Goal: Information Seeking & Learning: Learn about a topic

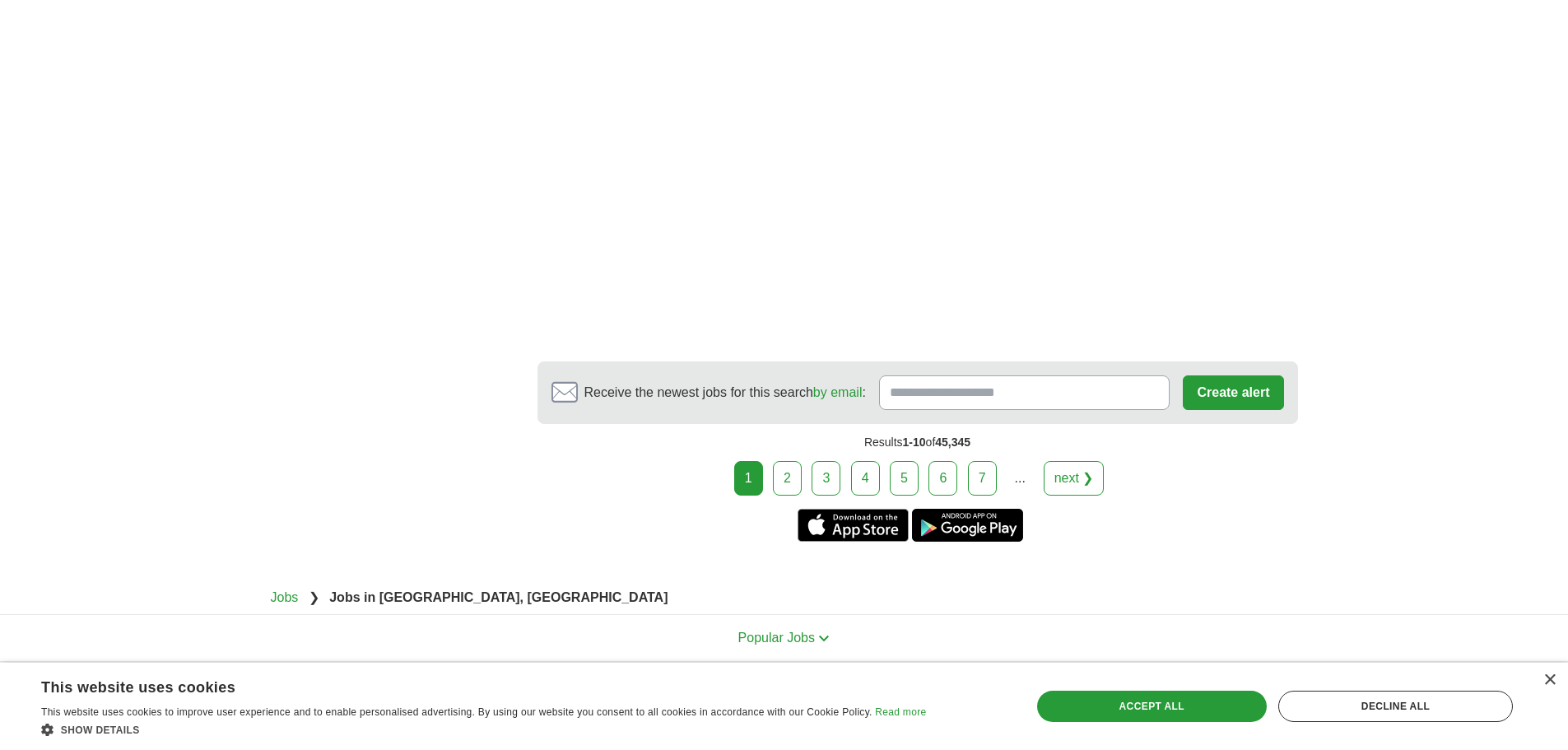
scroll to position [3129, 0]
click at [796, 472] on link "2" at bounding box center [787, 477] width 29 height 35
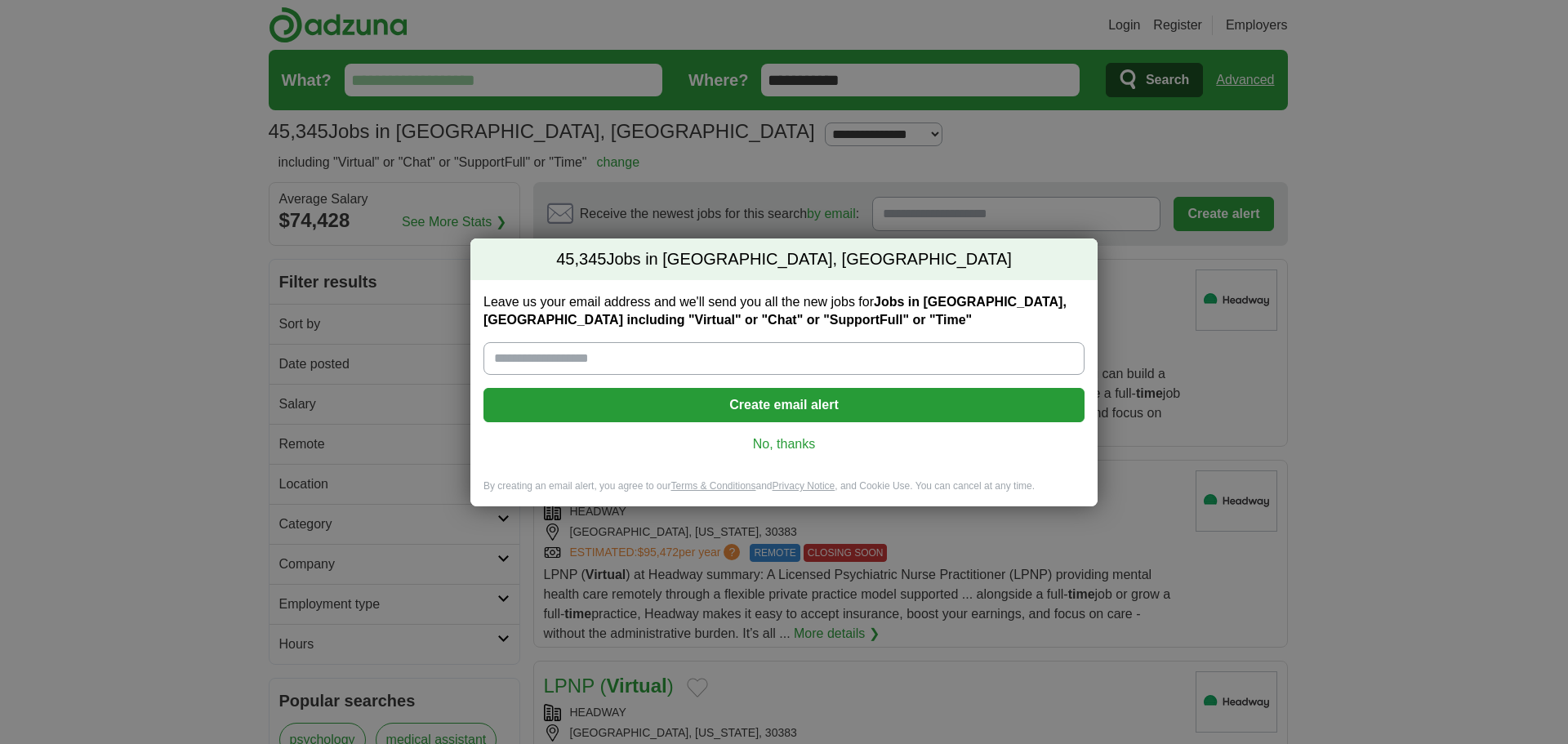
click at [795, 449] on link "No, thanks" at bounding box center [784, 444] width 575 height 18
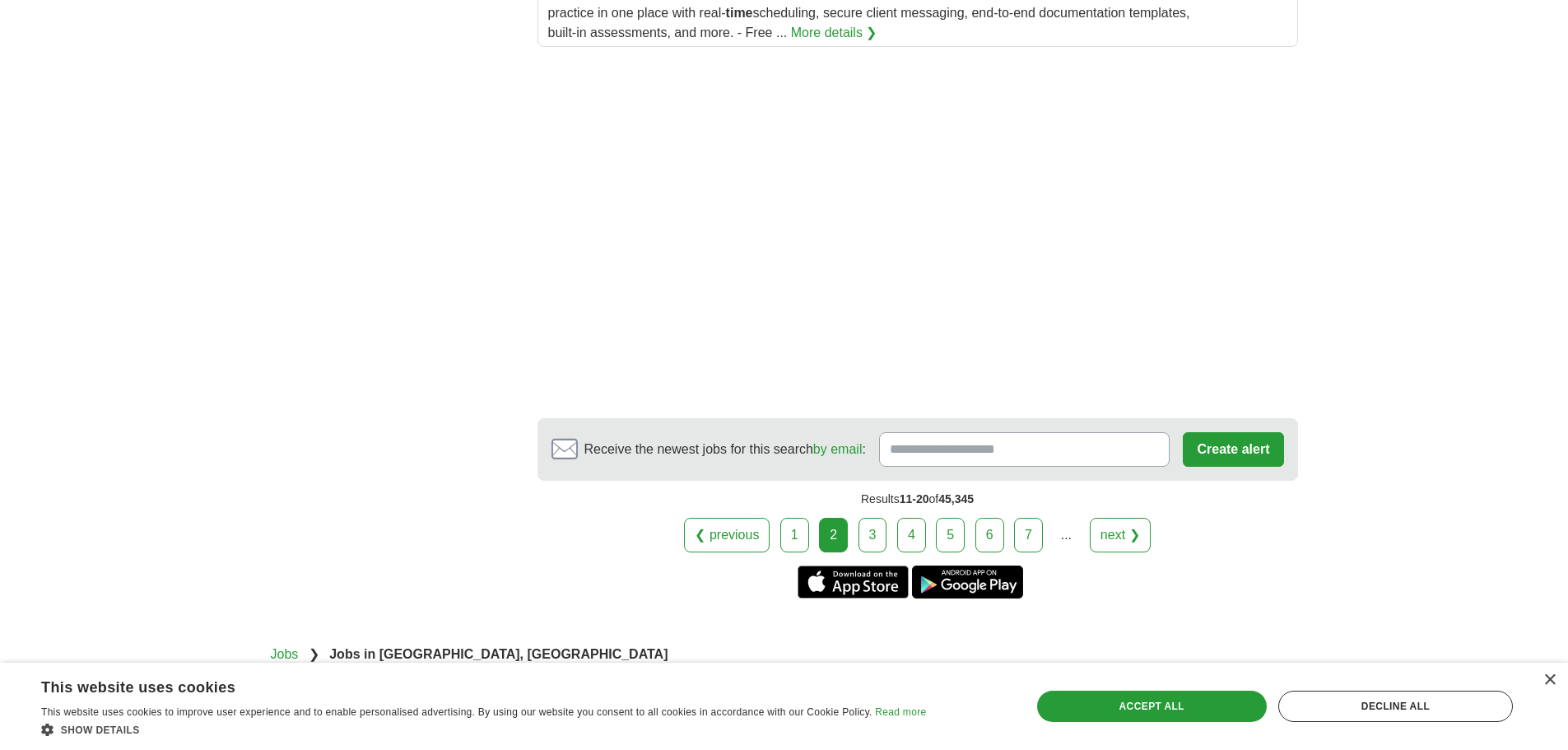
scroll to position [2387, 0]
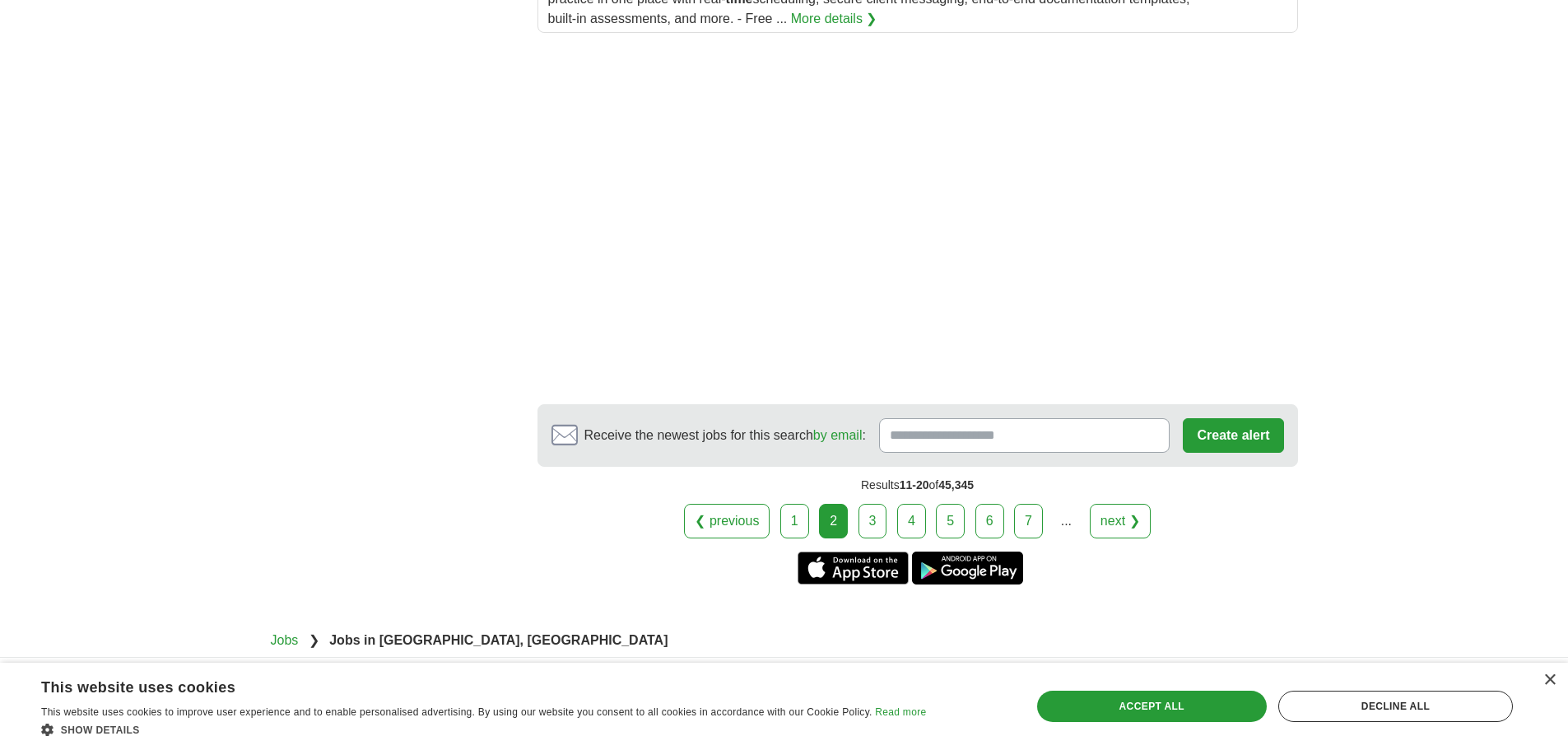
click at [871, 526] on link "3" at bounding box center [872, 521] width 29 height 35
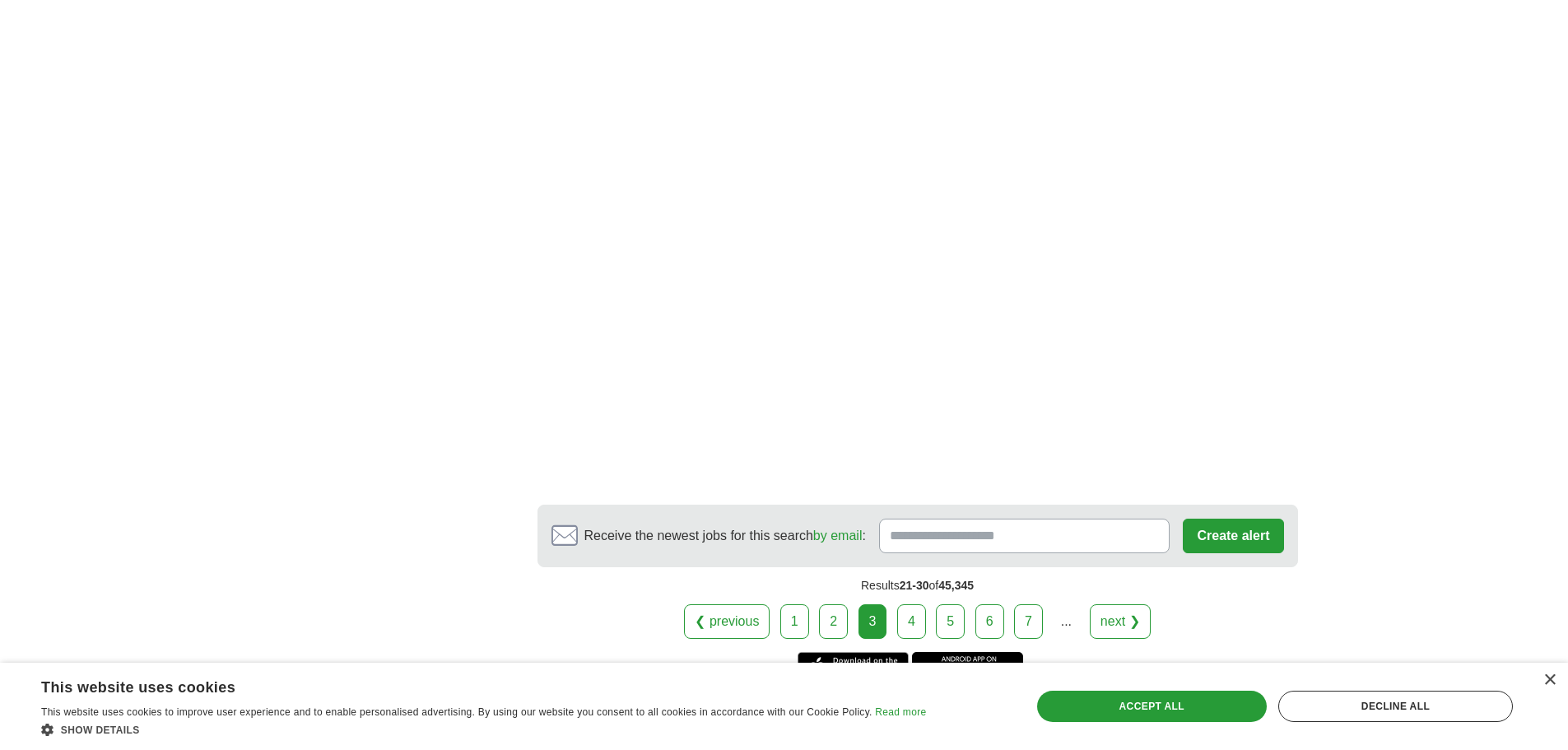
scroll to position [3129, 0]
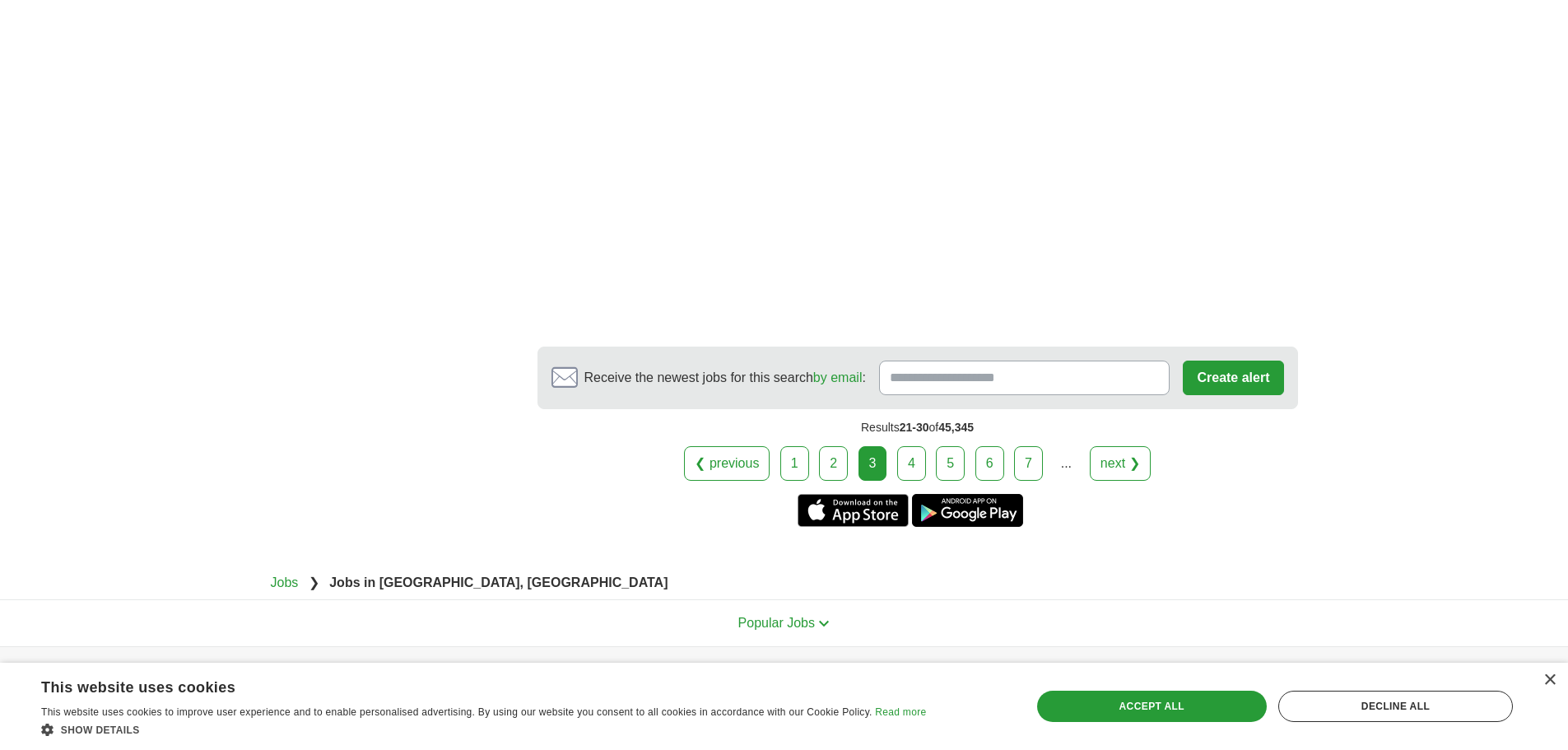
click at [917, 469] on link "4" at bounding box center [911, 464] width 29 height 35
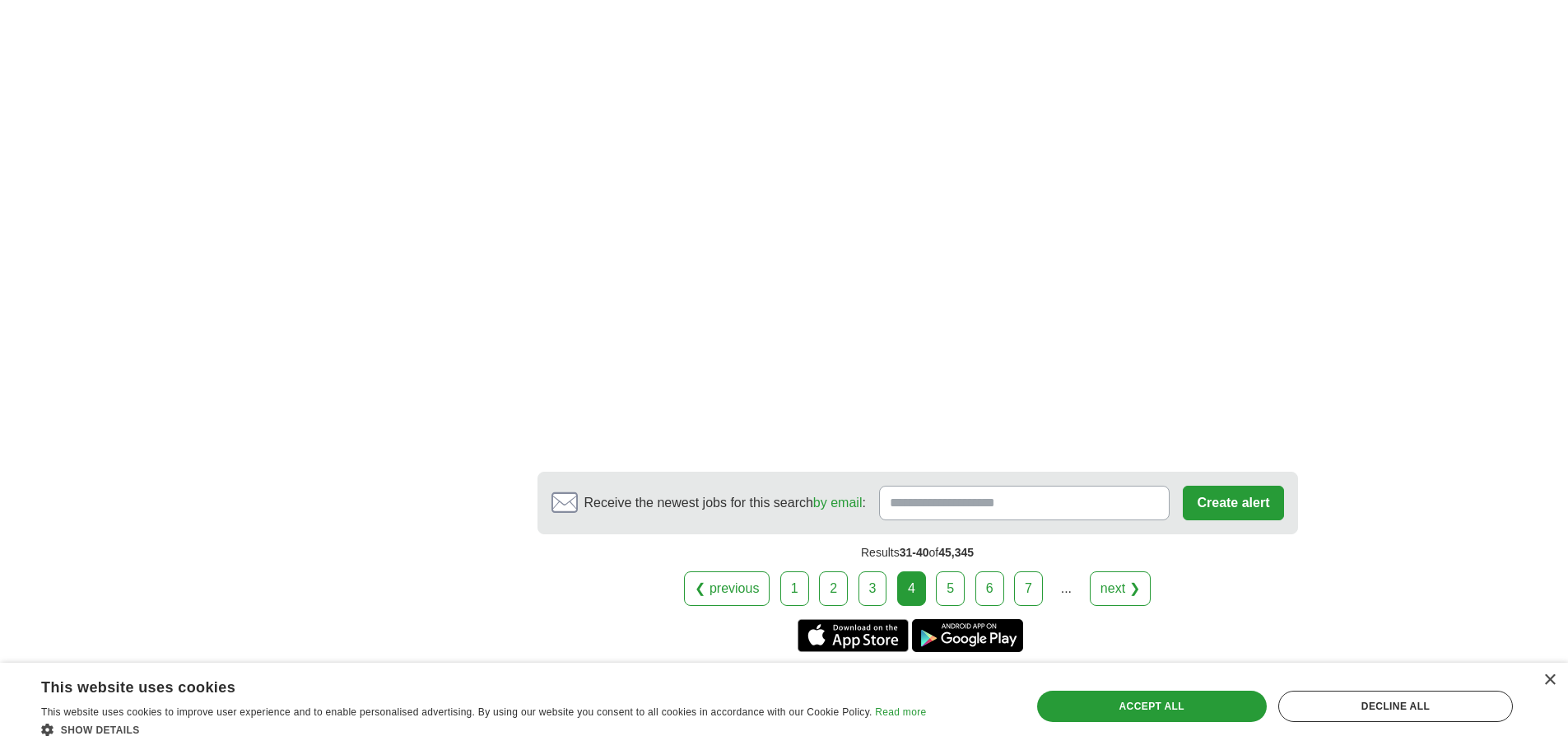
scroll to position [3047, 0]
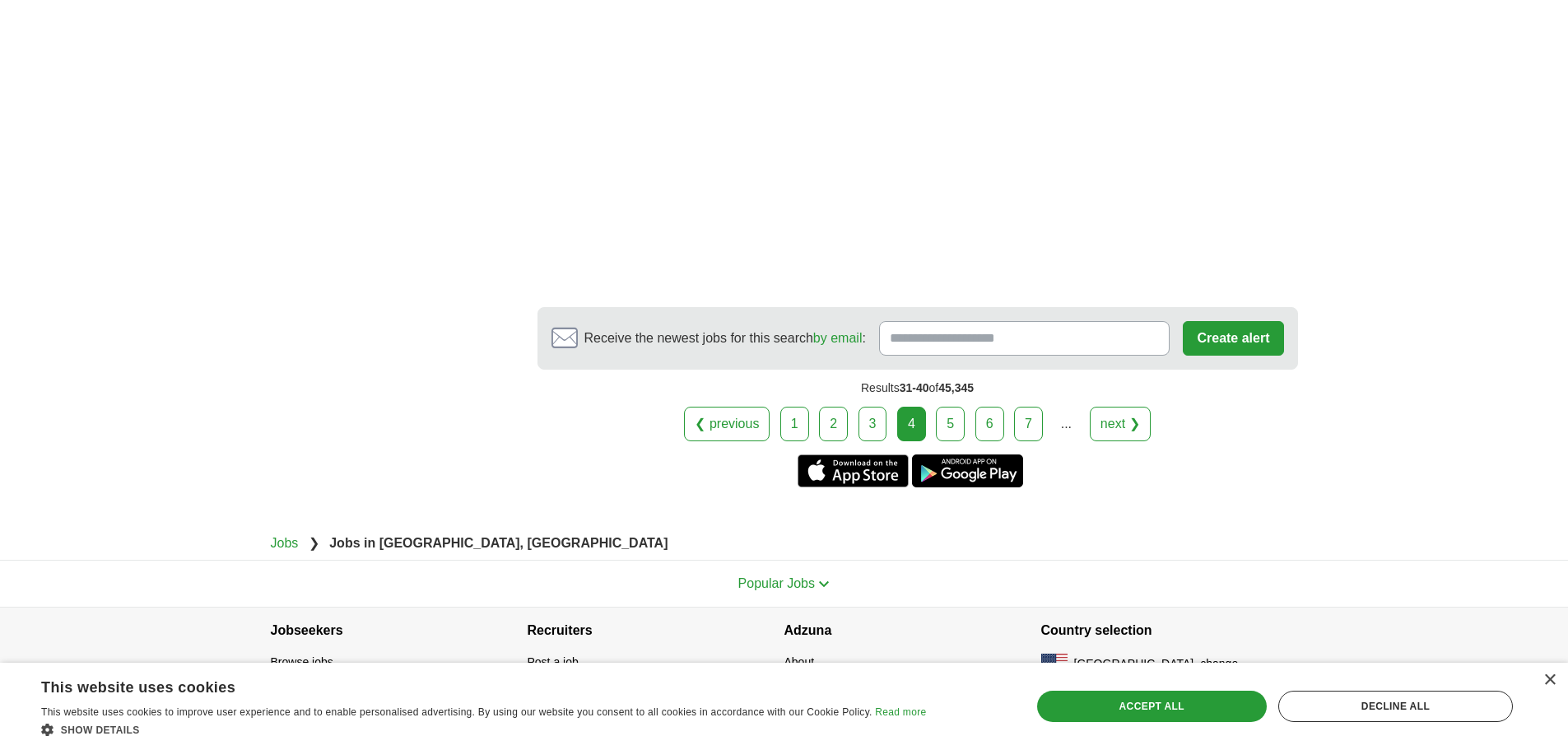
click at [951, 430] on link "5" at bounding box center [950, 425] width 29 height 35
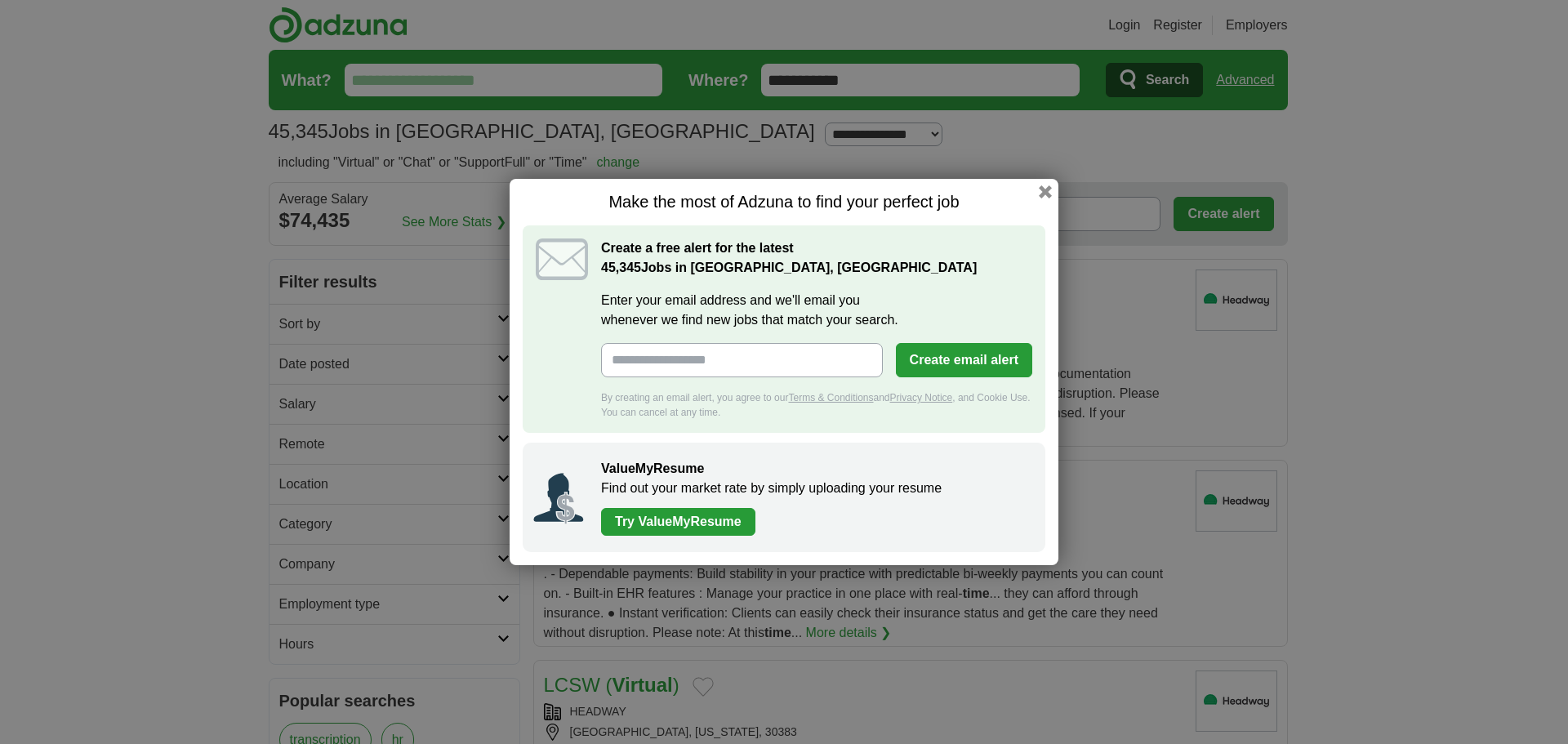
click at [1043, 199] on h1 "Make the most of Adzuna to find your perfect job" at bounding box center [784, 202] width 523 height 21
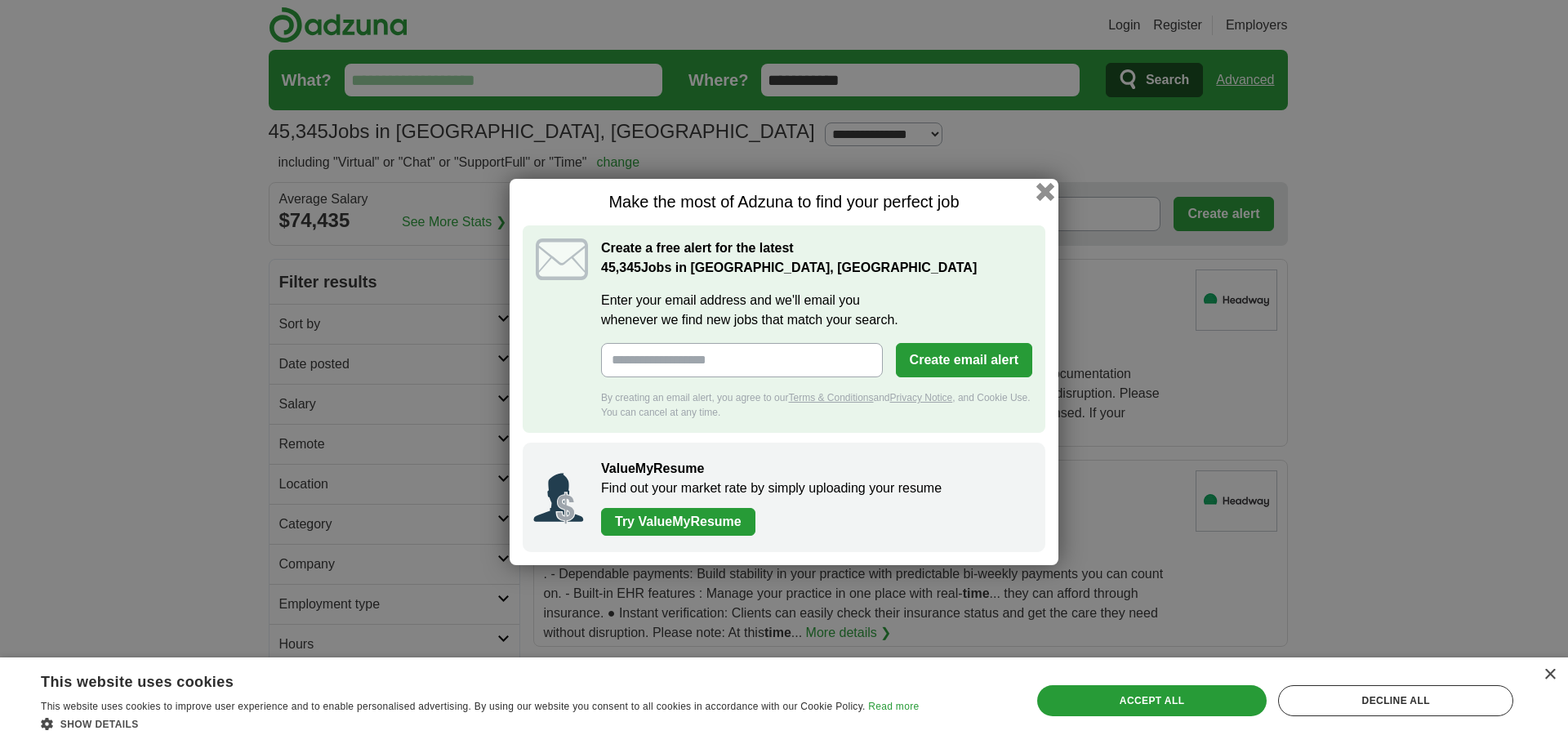
click at [1047, 192] on button "button" at bounding box center [1045, 192] width 18 height 18
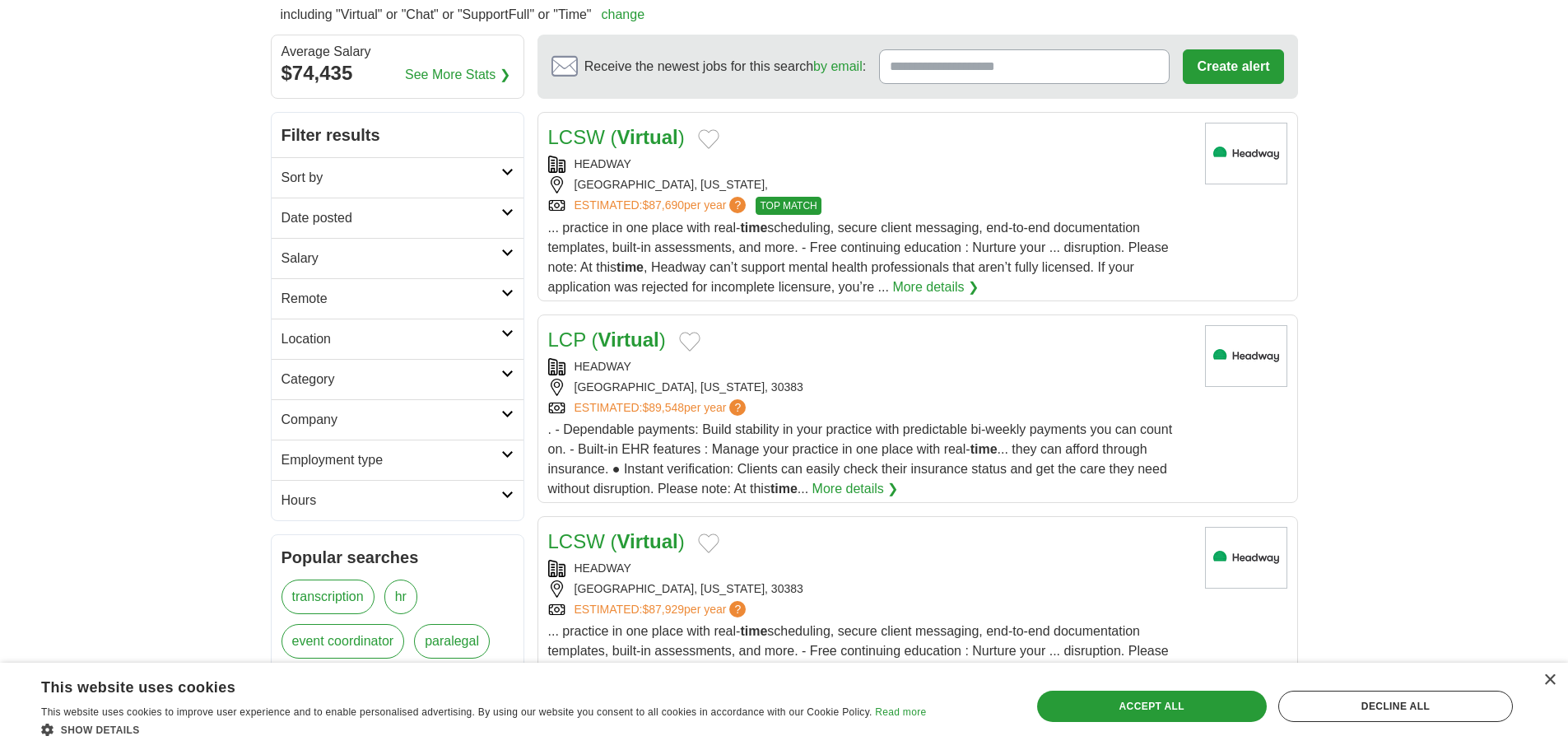
scroll to position [164, 0]
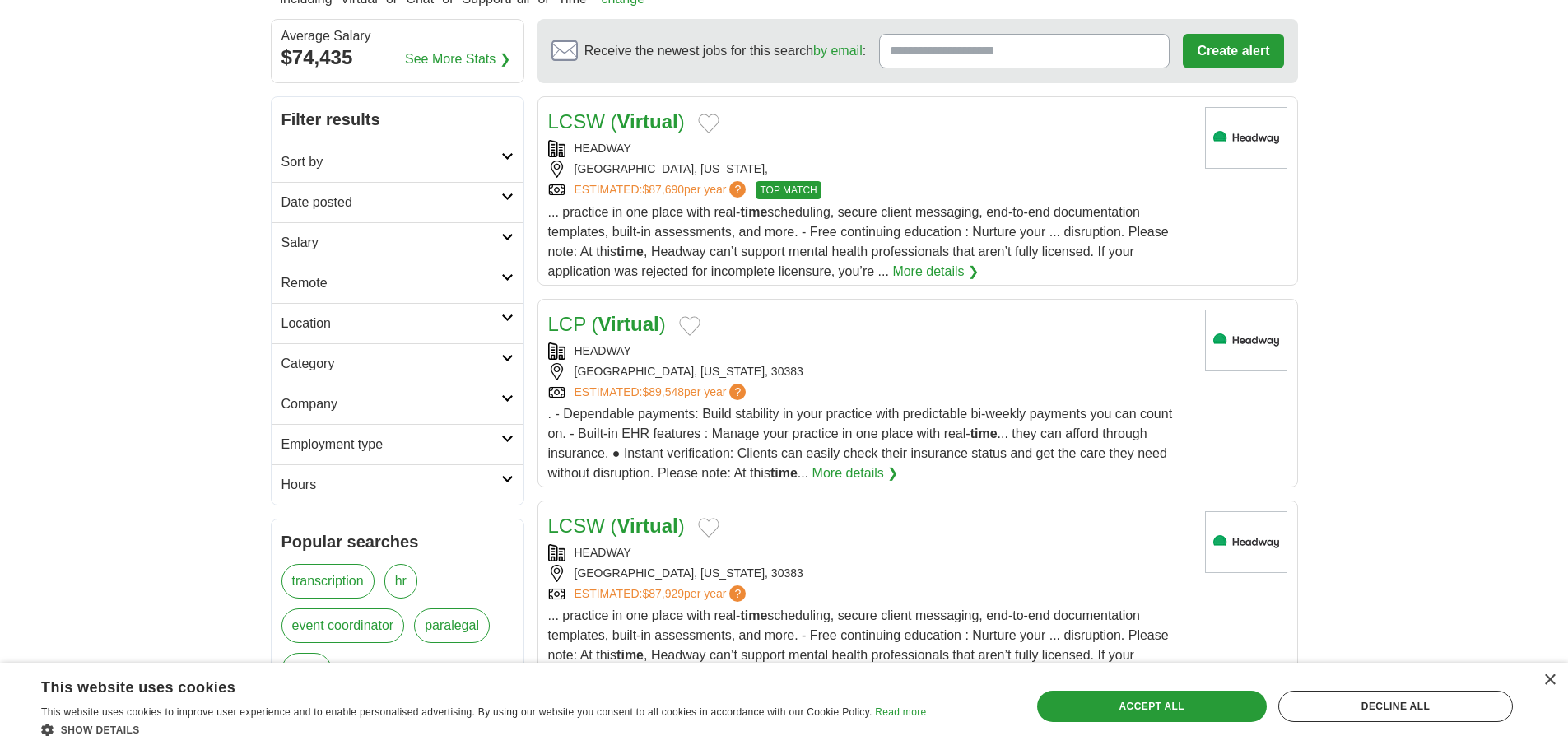
click at [459, 292] on h2 "Remote" at bounding box center [391, 283] width 220 height 20
click at [310, 325] on link "Remote jobs" at bounding box center [318, 322] width 74 height 14
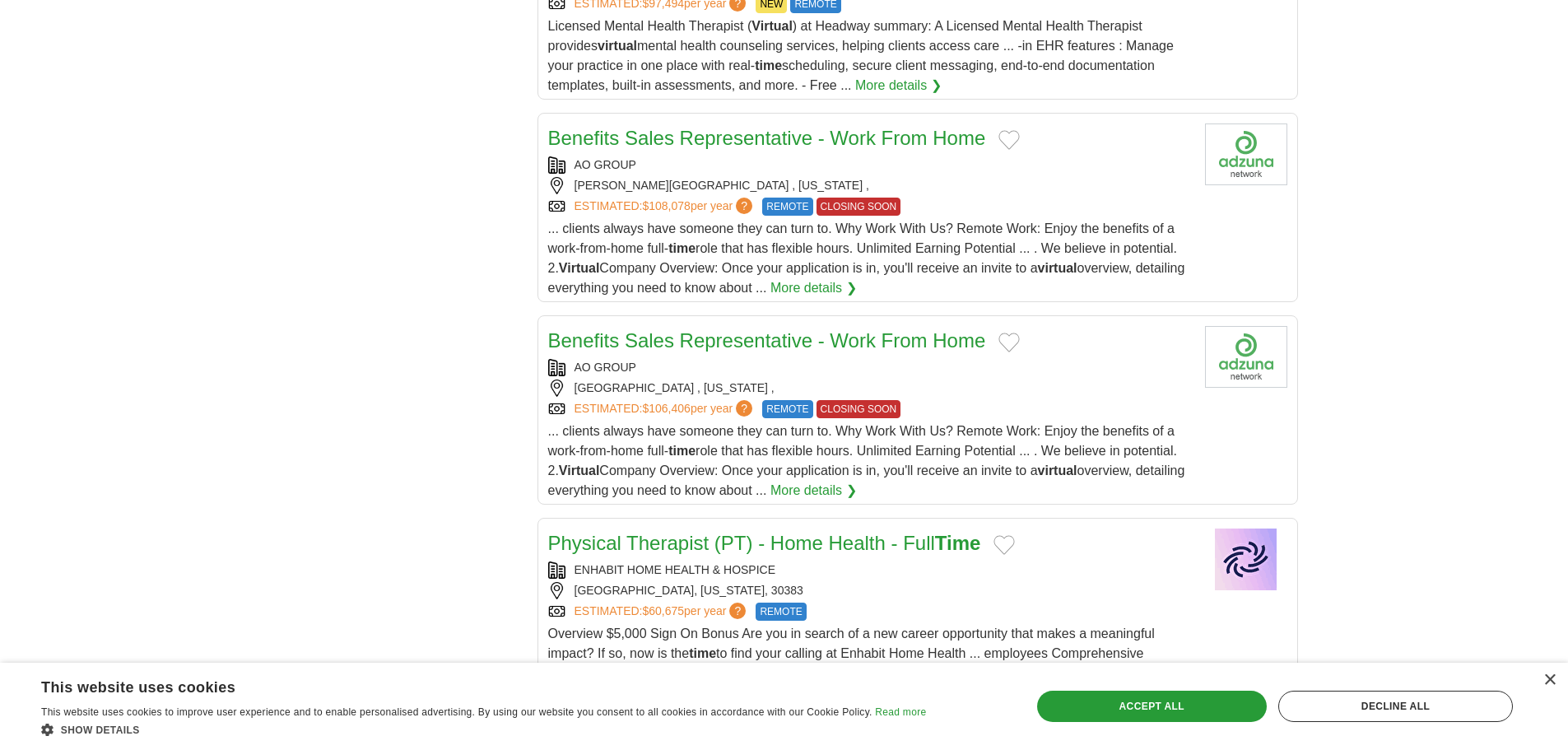
scroll to position [1729, 0]
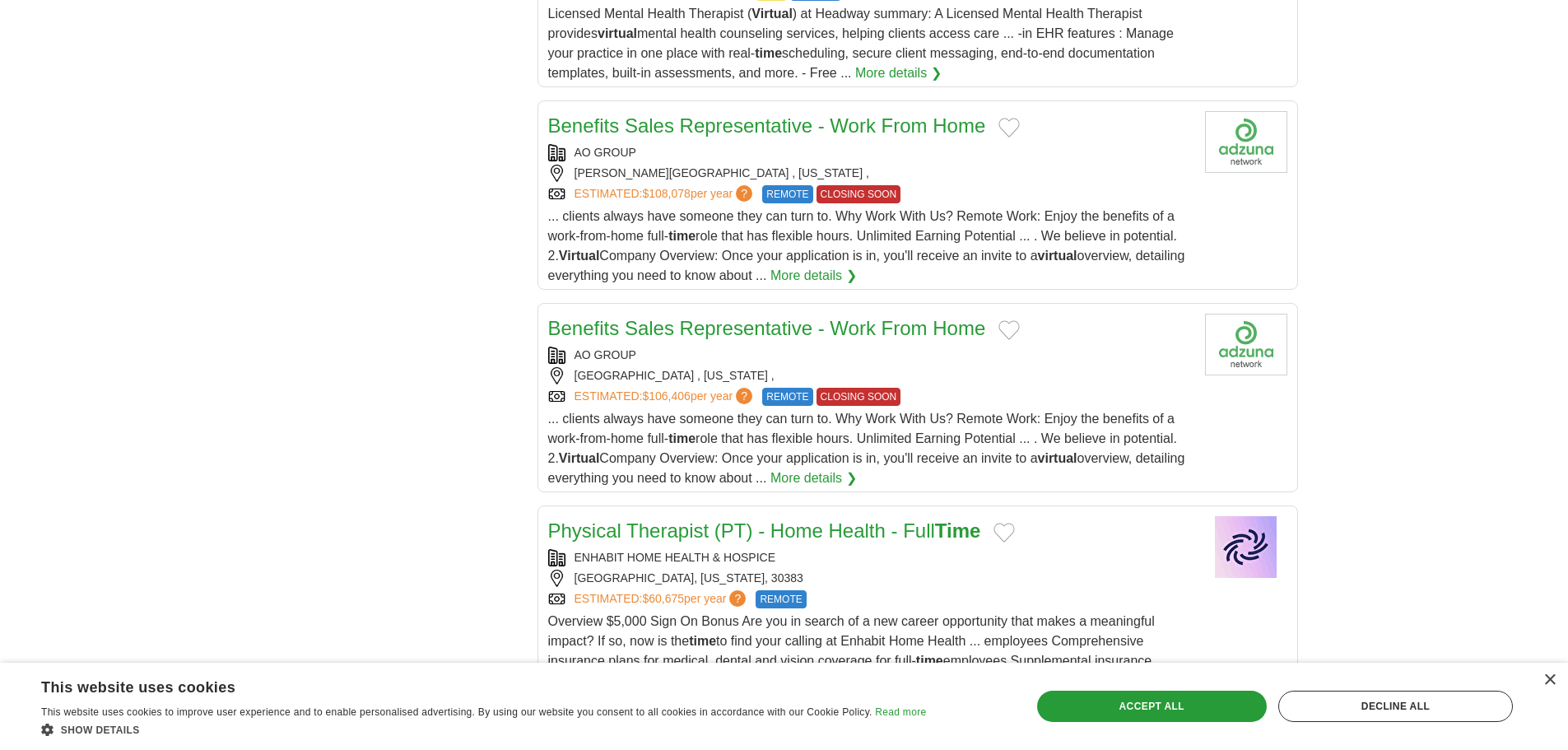
click at [837, 476] on link "More details ❯" at bounding box center [813, 478] width 86 height 20
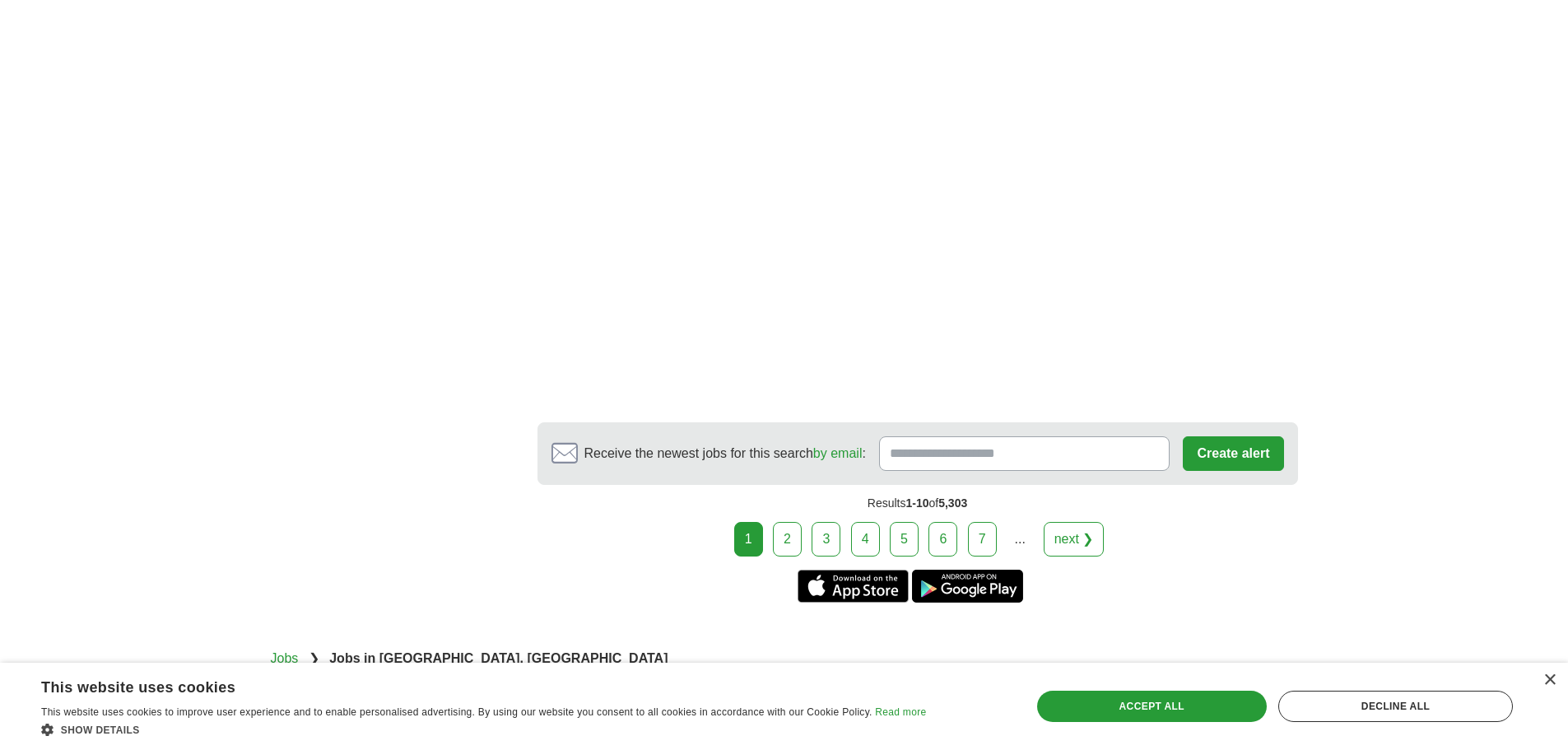
scroll to position [3211, 0]
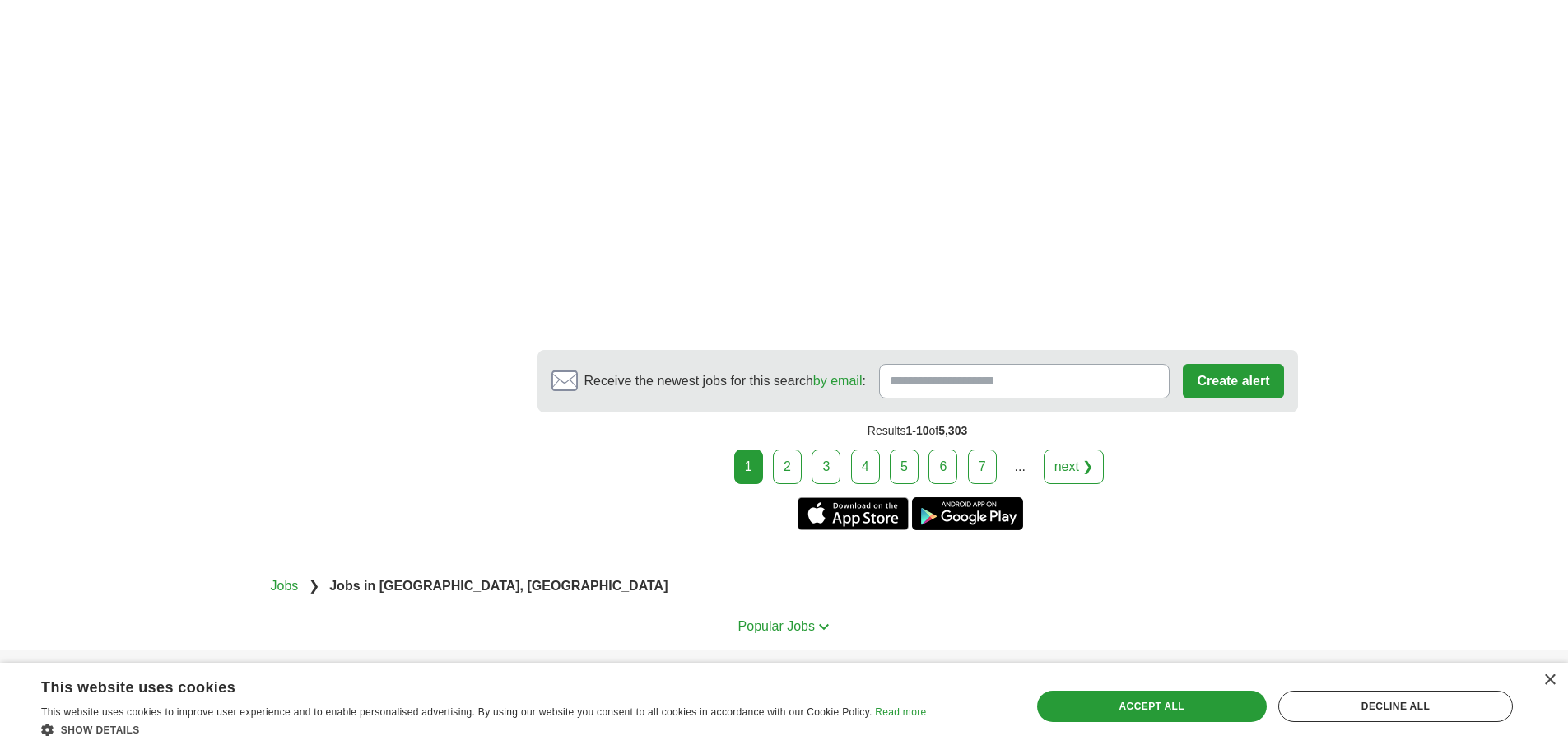
click at [791, 472] on link "2" at bounding box center [787, 467] width 29 height 35
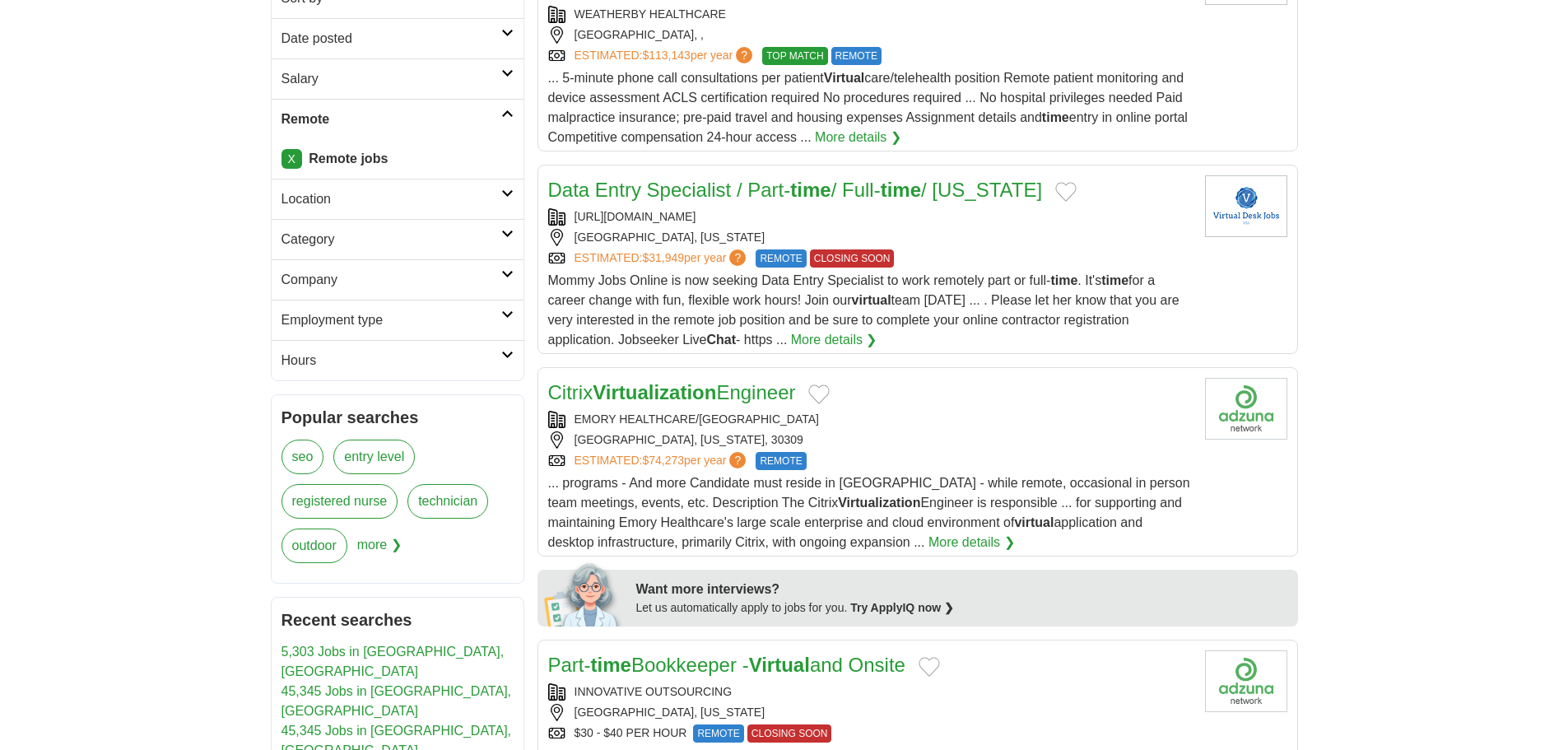
scroll to position [330, 0]
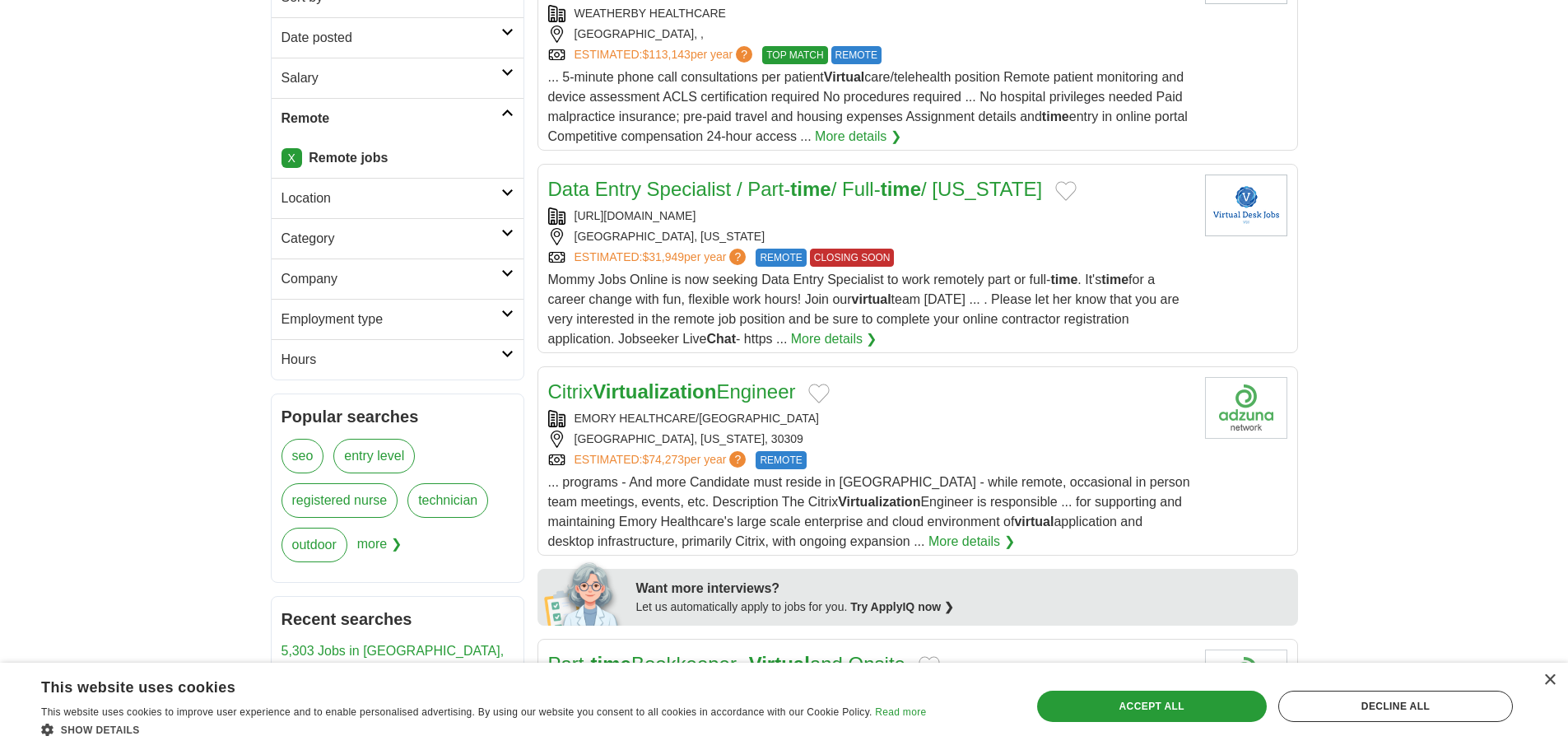
click at [950, 252] on div "ESTIMATED: $31,949 per year ? REMOTE CLOSING SOON" at bounding box center [870, 258] width 644 height 18
click at [878, 436] on div "[GEOGRAPHIC_DATA], [US_STATE], 30309" at bounding box center [870, 439] width 644 height 17
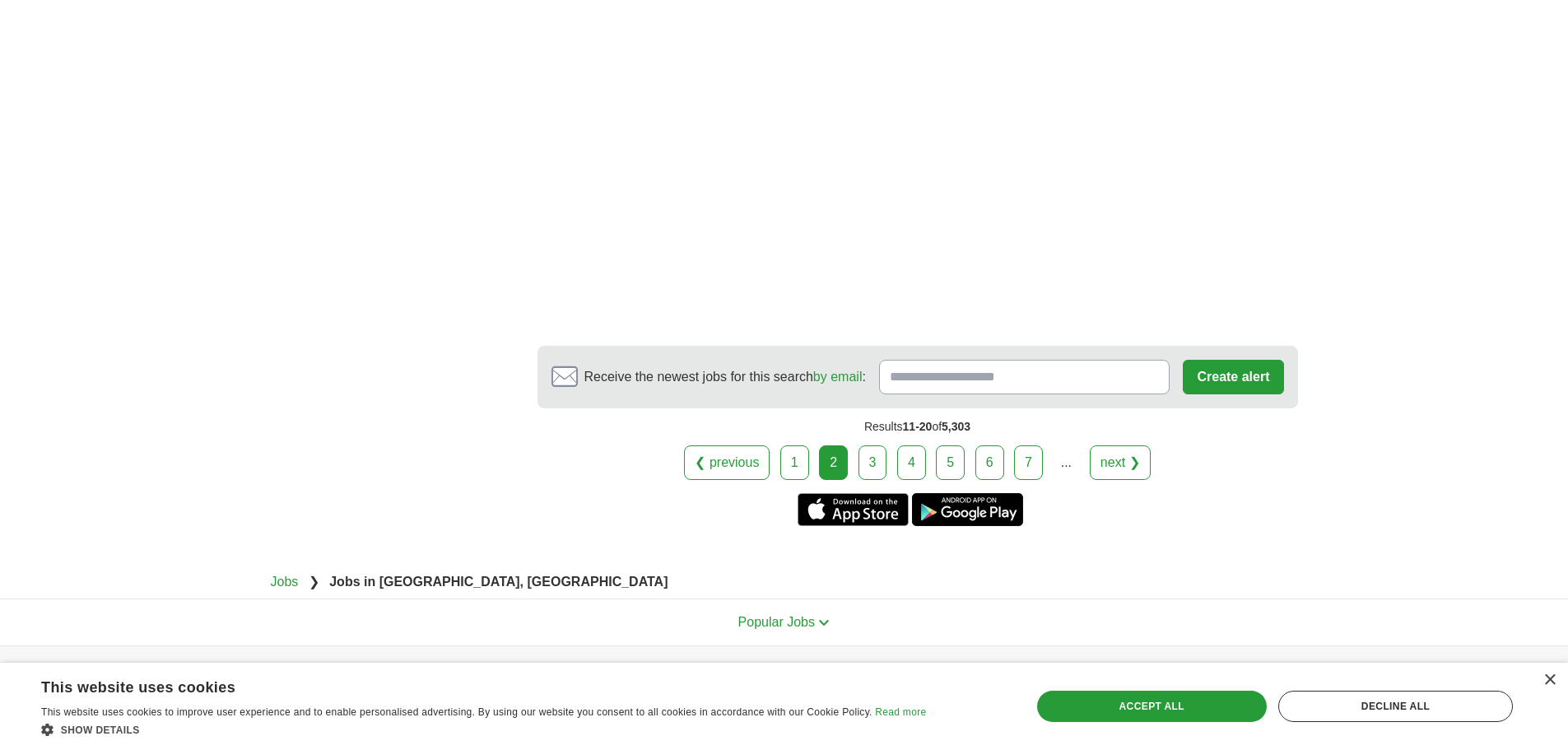
scroll to position [3350, 0]
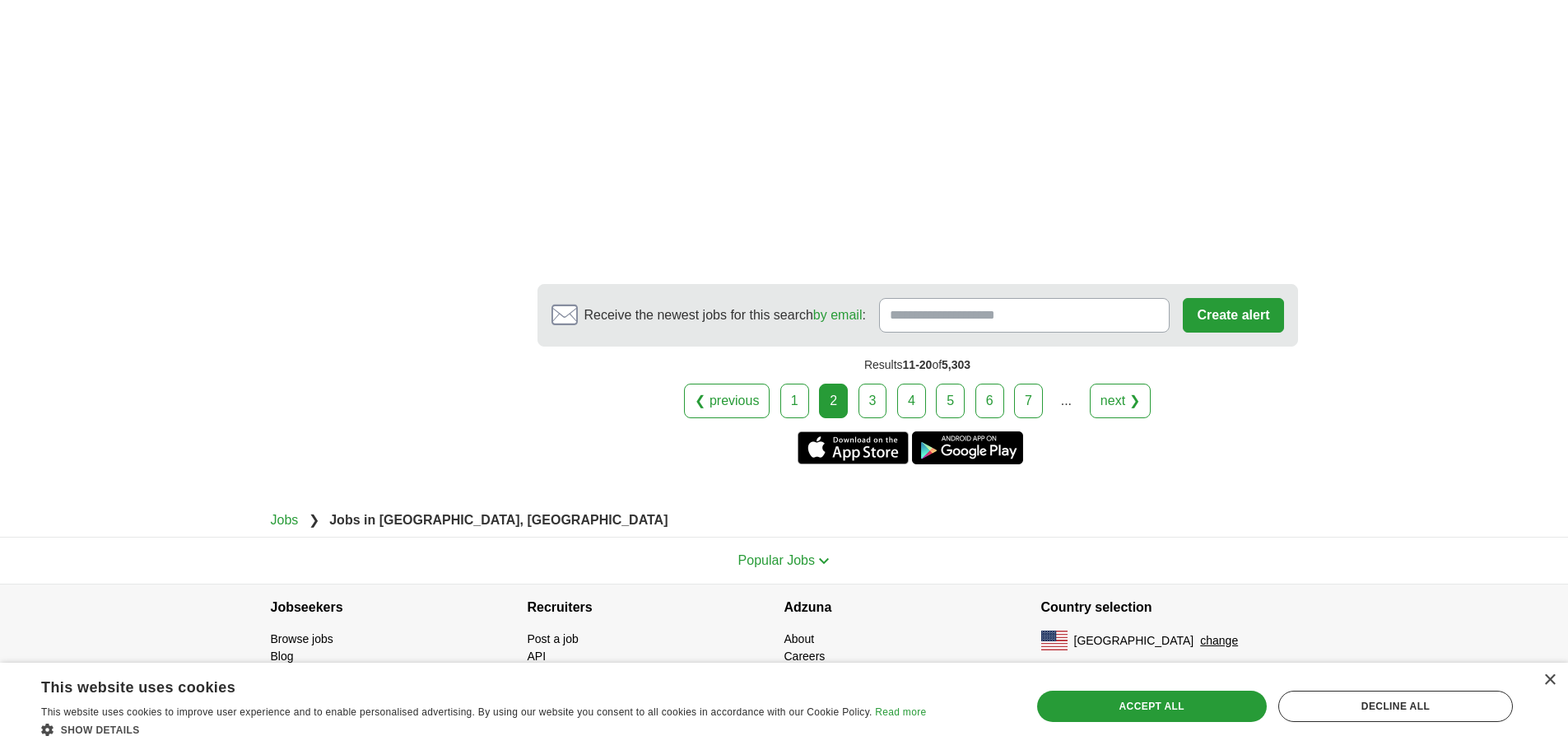
click at [862, 402] on link "3" at bounding box center [872, 401] width 29 height 35
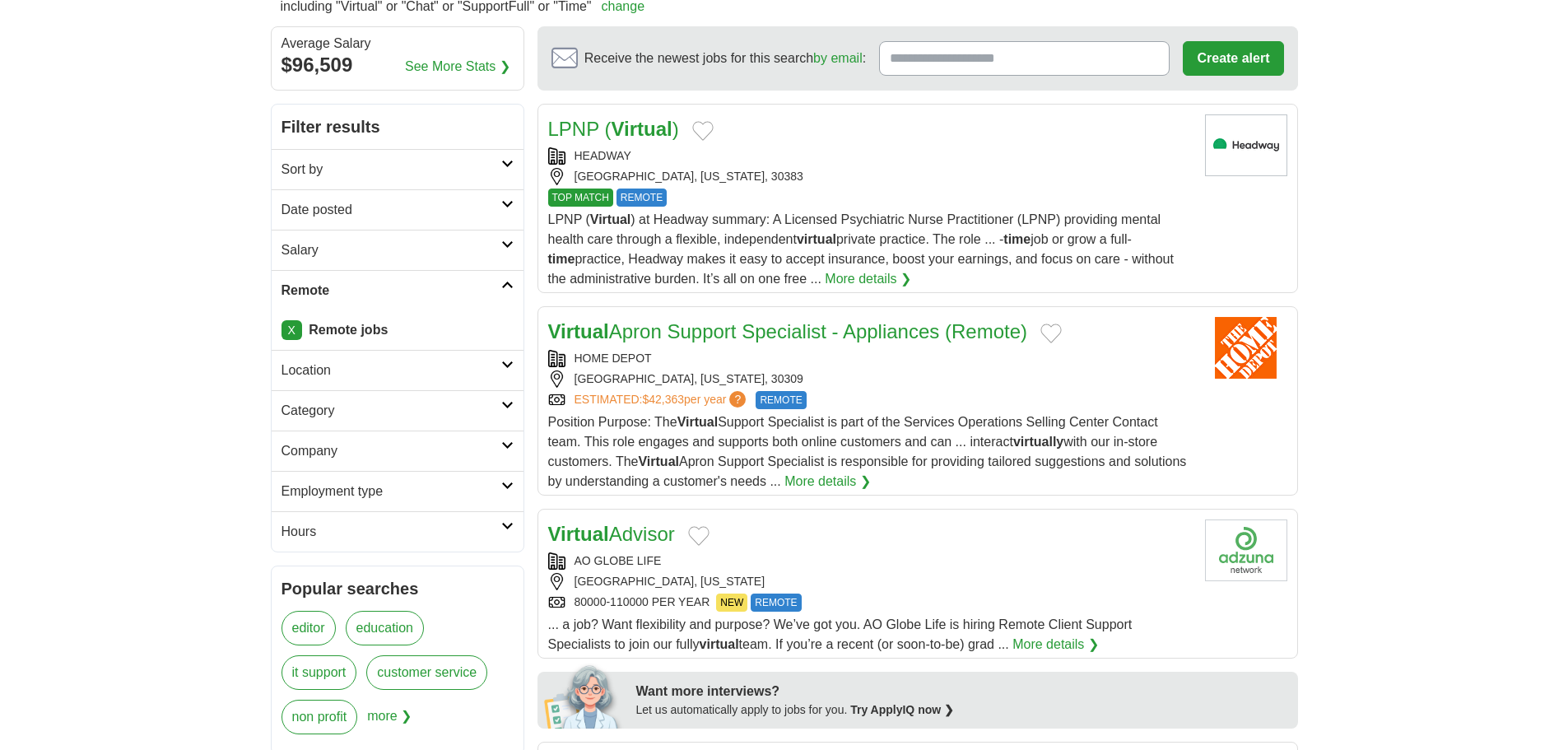
scroll to position [164, 0]
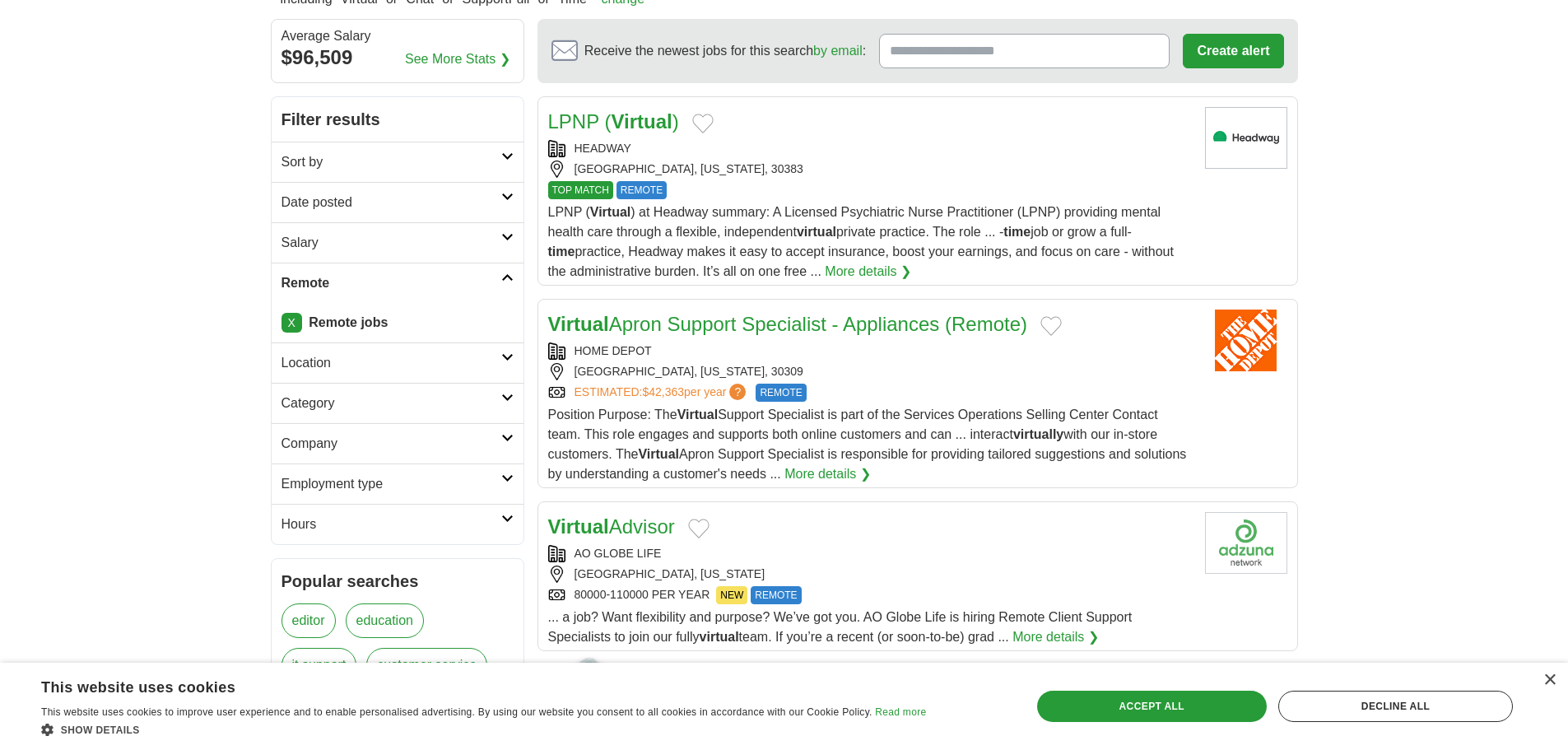
click at [867, 476] on link "More details ❯" at bounding box center [827, 474] width 86 height 20
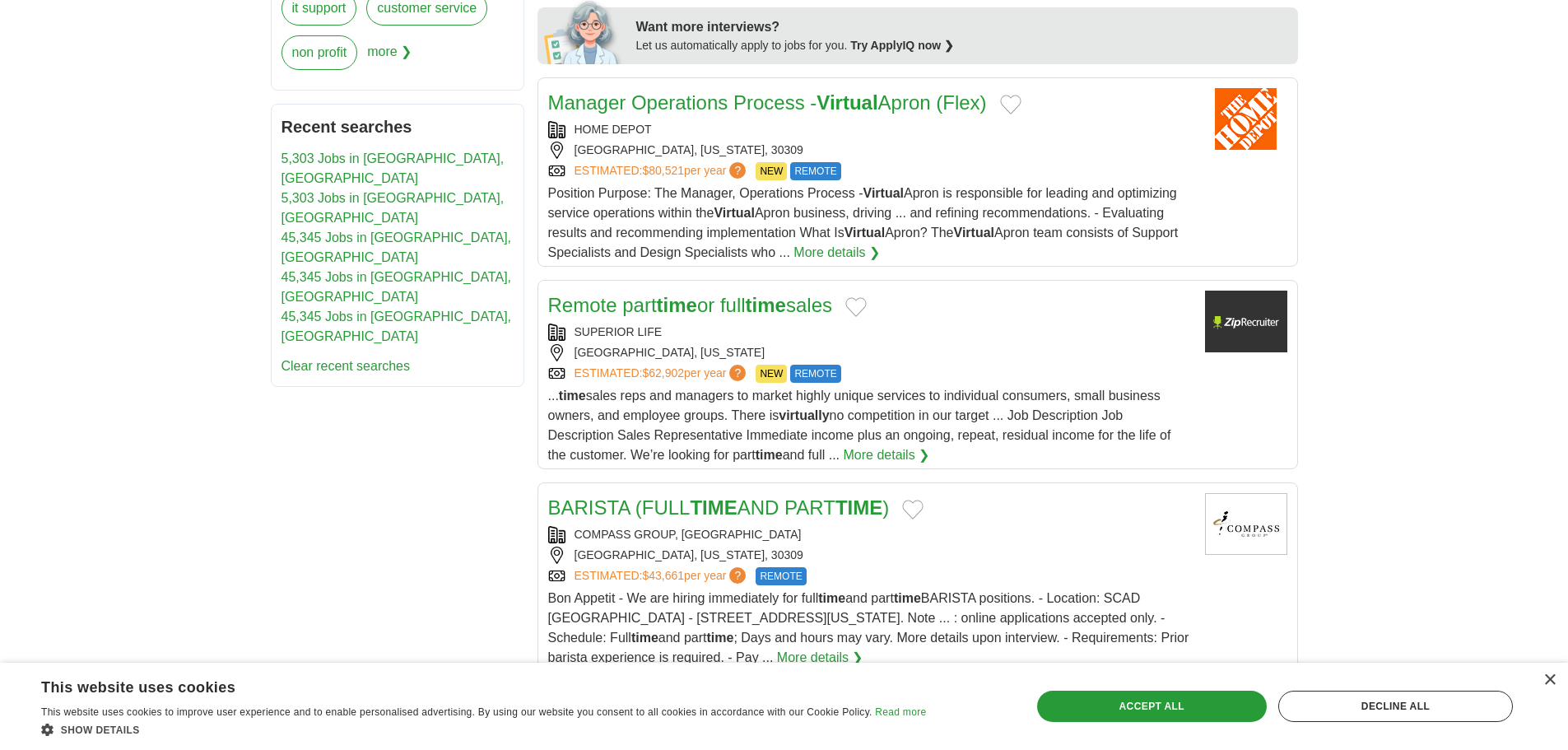
scroll to position [823, 0]
click at [931, 347] on div "[GEOGRAPHIC_DATA], [US_STATE]" at bounding box center [870, 352] width 644 height 17
